Goal: Information Seeking & Learning: Find specific fact

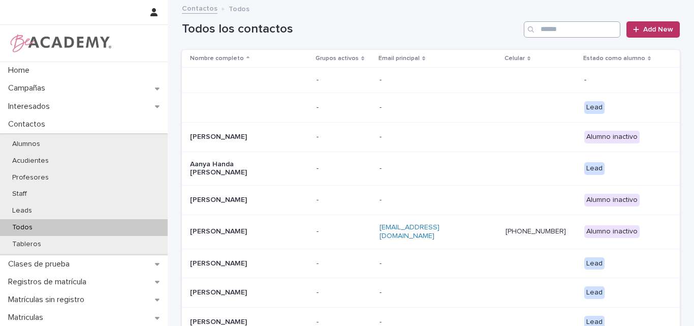
click at [567, 28] on input "Search" at bounding box center [572, 29] width 97 height 16
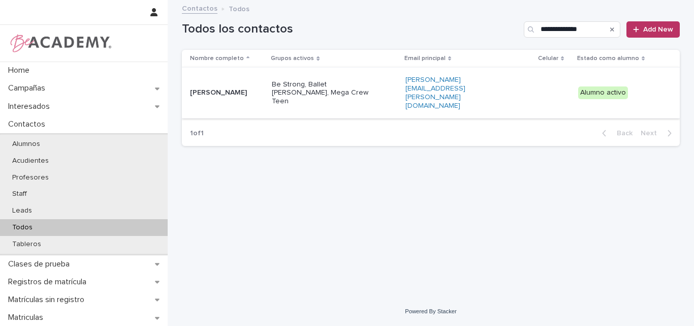
type input "**********"
click at [246, 93] on td "Manuela Preciado Estrada" at bounding box center [225, 93] width 86 height 51
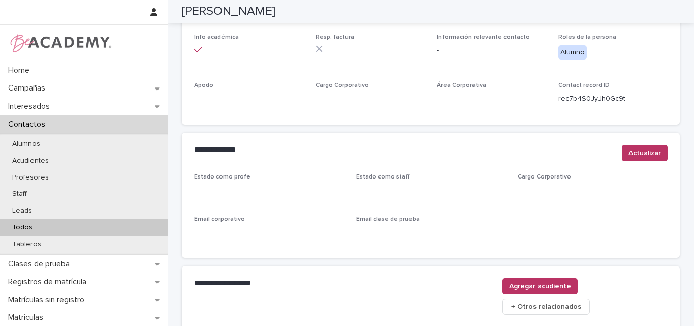
scroll to position [458, 0]
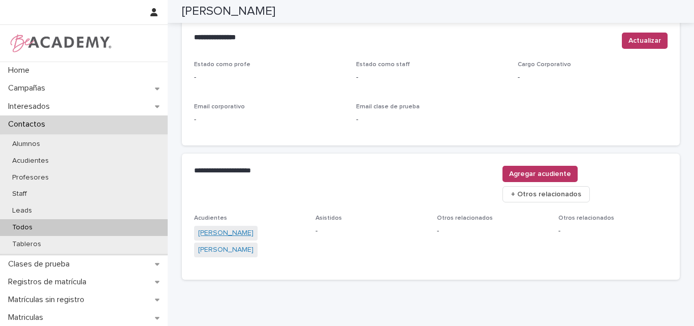
click at [226, 228] on link "Isabel Estrada Velasquez" at bounding box center [225, 233] width 55 height 11
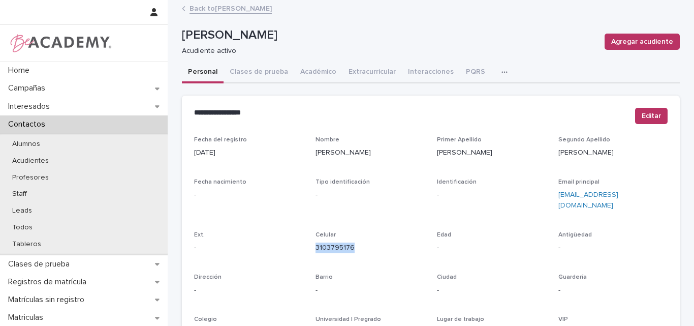
drag, startPoint x: 353, startPoint y: 238, endPoint x: 309, endPoint y: 242, distance: 44.9
click at [309, 242] on div "Fecha del registro 21/09/2022 Nombre Isabel Primer Apellido Estrada Segundo Ape…" at bounding box center [430, 286] width 473 height 300
copy link "3103795176"
click at [266, 8] on link "Back to Manuela Preciado Estrada" at bounding box center [230, 8] width 82 height 12
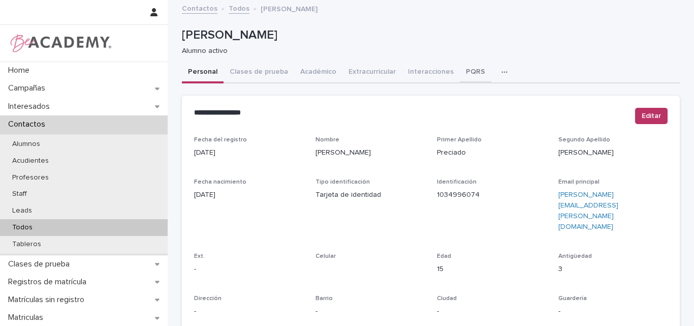
click at [462, 73] on button "PQRS" at bounding box center [475, 72] width 31 height 21
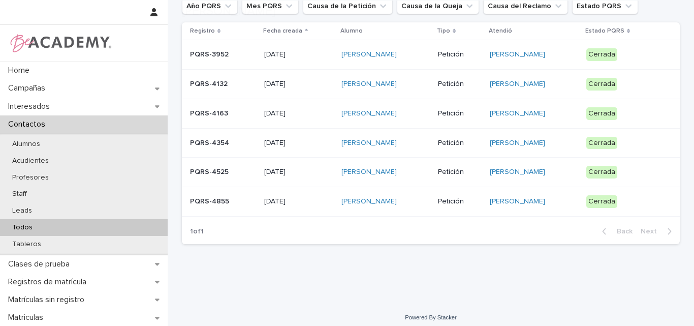
scroll to position [152, 0]
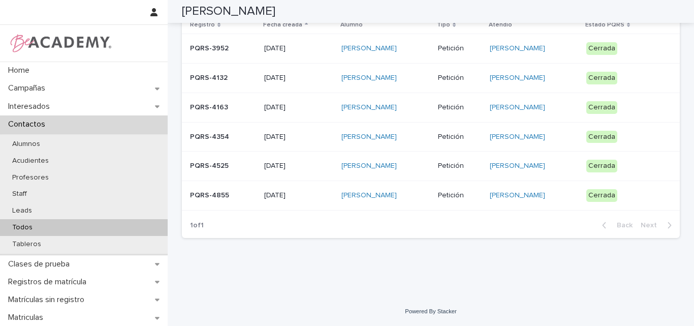
click at [220, 197] on p "PQRS-4855" at bounding box center [223, 195] width 66 height 9
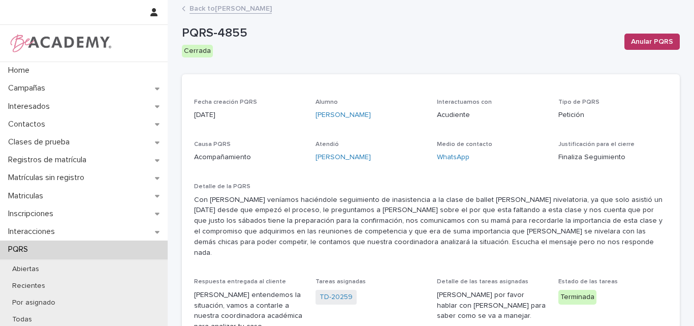
click at [257, 7] on link "Back to Manuela Preciado Estrada" at bounding box center [230, 8] width 82 height 12
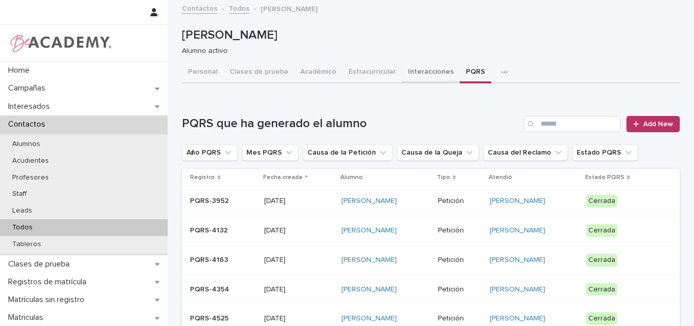
click at [415, 71] on button "Interacciones" at bounding box center [431, 72] width 58 height 21
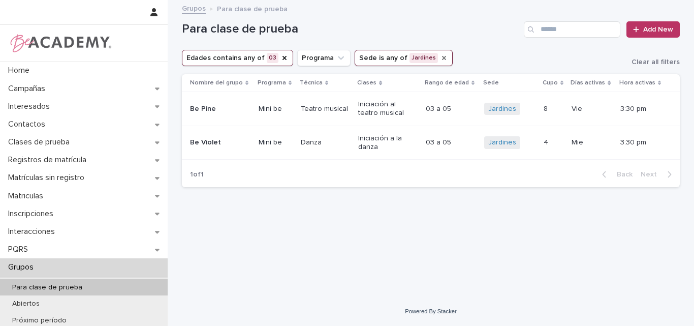
click at [440, 56] on icon "Sede" at bounding box center [444, 58] width 8 height 8
click at [282, 59] on icon "Edades" at bounding box center [284, 58] width 8 height 8
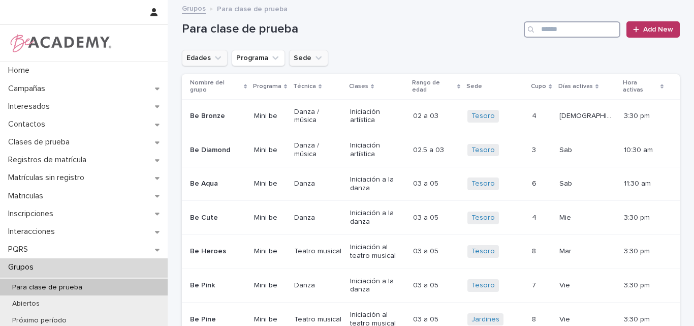
click at [538, 28] on input "Search" at bounding box center [572, 29] width 97 height 16
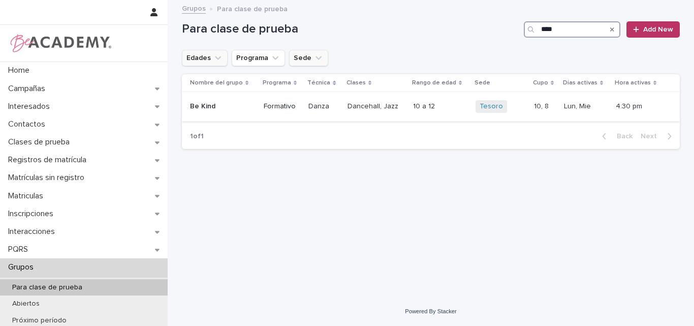
type input "****"
click at [225, 105] on p "Be Kind" at bounding box center [218, 106] width 56 height 9
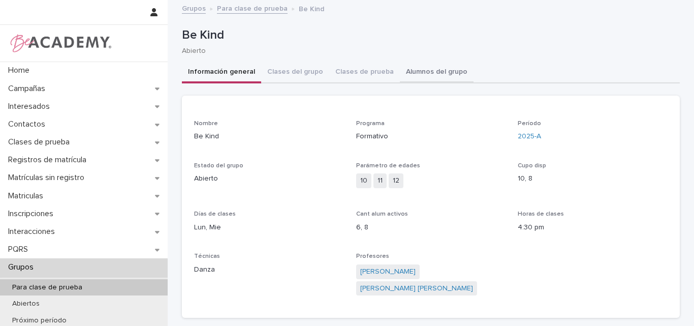
click at [428, 68] on button "Alumnos del grupo" at bounding box center [437, 72] width 74 height 21
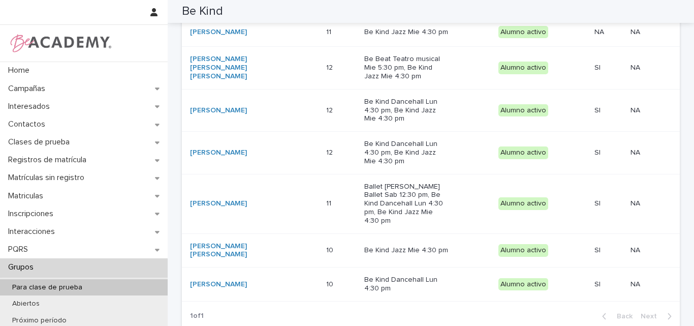
scroll to position [305, 0]
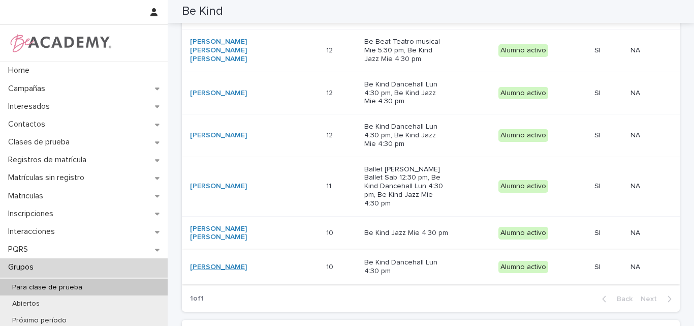
click at [237, 263] on link "Amalia Velasquez Arevalo" at bounding box center [218, 267] width 57 height 9
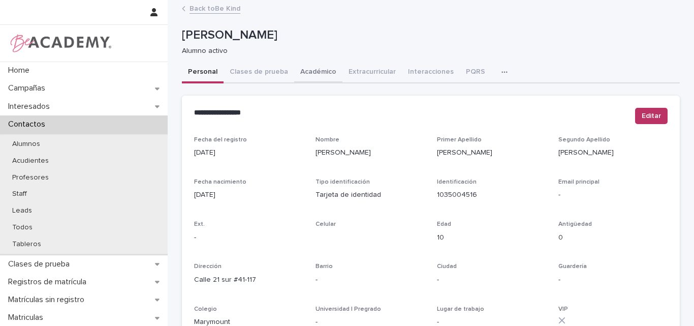
click at [310, 72] on button "Académico" at bounding box center [318, 72] width 48 height 21
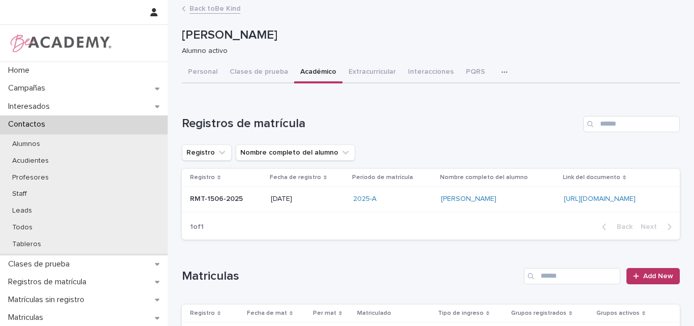
click at [217, 8] on link "Back to Be Kind" at bounding box center [214, 8] width 51 height 12
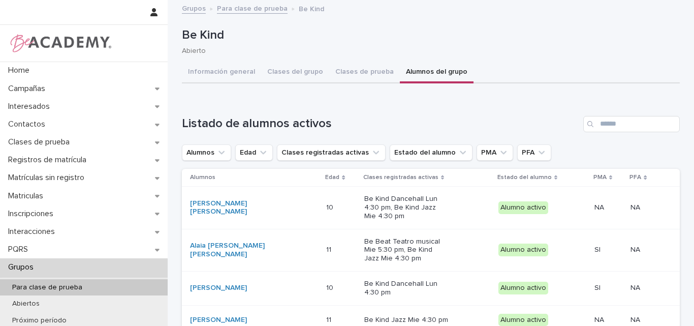
click at [253, 8] on link "Para clase de prueba" at bounding box center [252, 8] width 71 height 12
